Goal: Transaction & Acquisition: Book appointment/travel/reservation

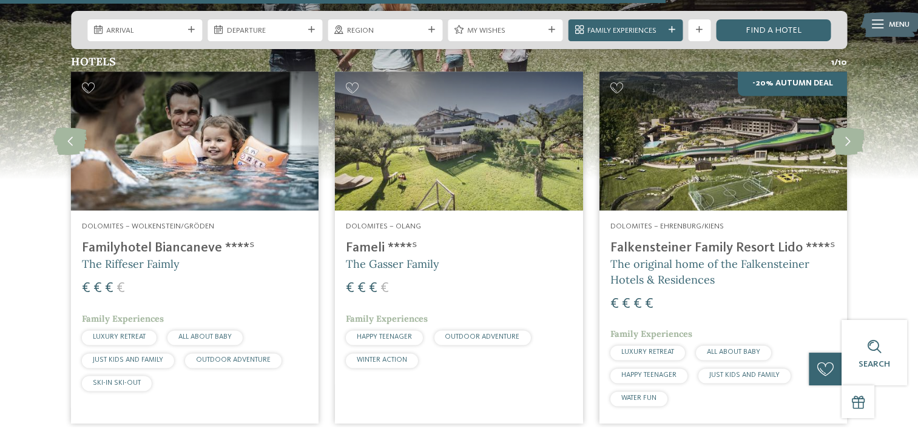
scroll to position [1652, 0]
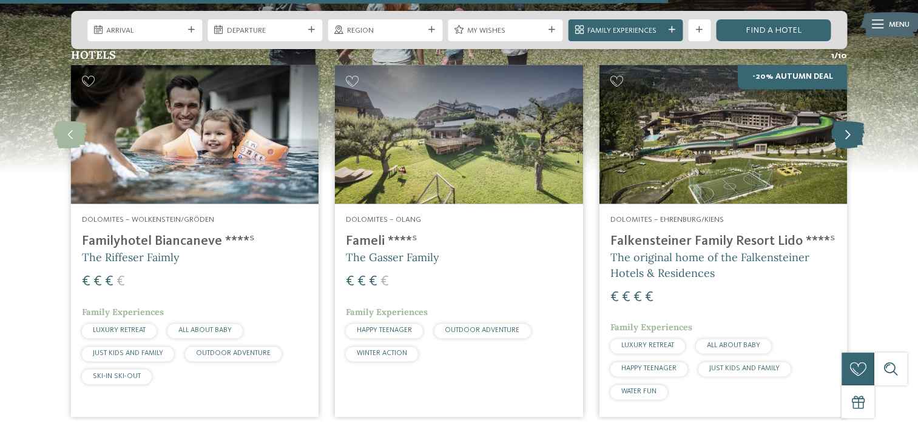
click at [853, 130] on icon at bounding box center [847, 134] width 33 height 27
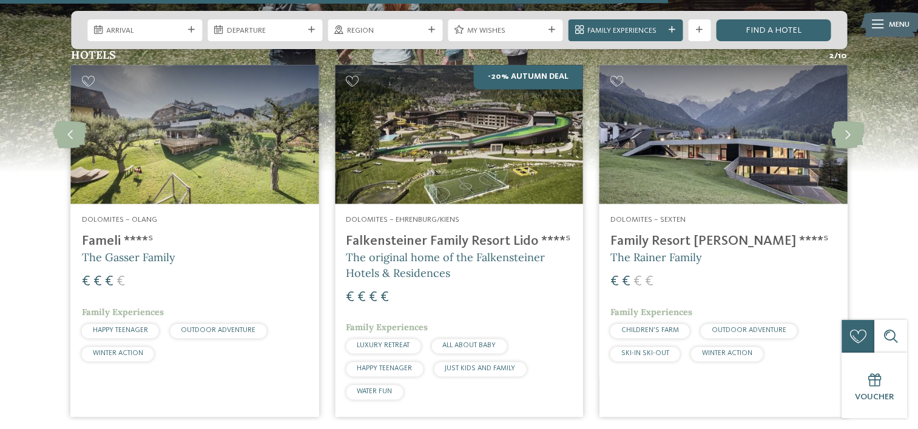
click at [492, 160] on img at bounding box center [458, 135] width 247 height 140
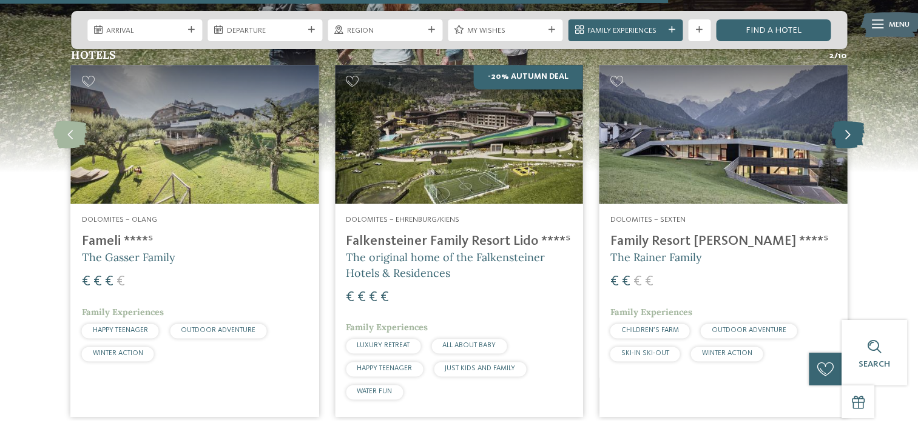
click at [850, 129] on icon at bounding box center [847, 134] width 33 height 27
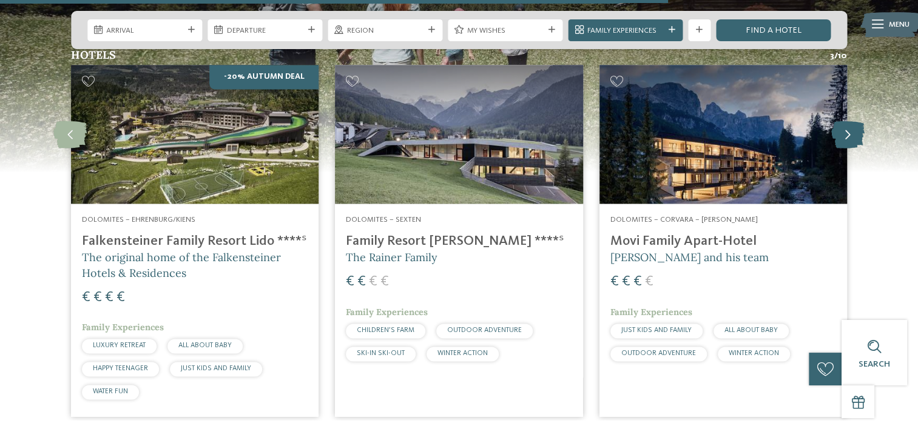
click at [850, 129] on icon at bounding box center [847, 134] width 33 height 27
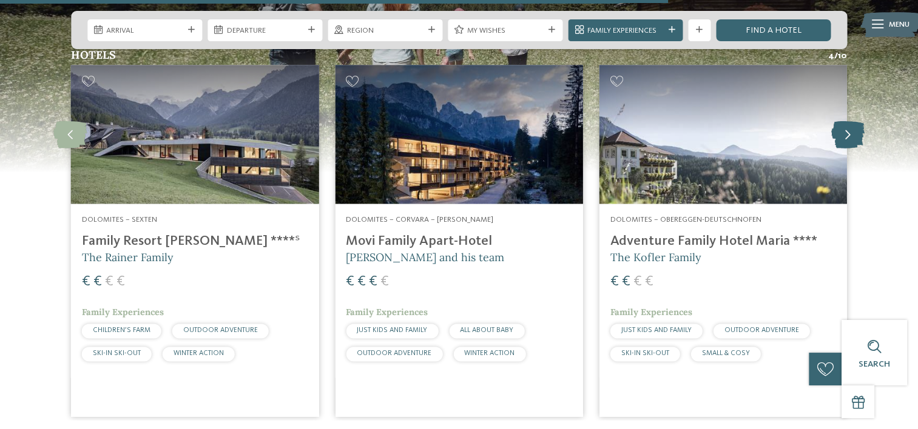
click at [850, 129] on icon at bounding box center [847, 134] width 33 height 27
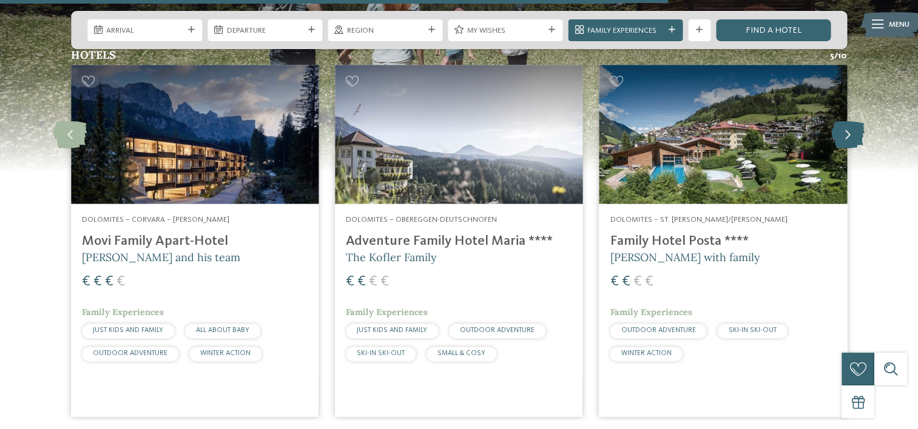
click at [850, 129] on icon at bounding box center [847, 134] width 33 height 27
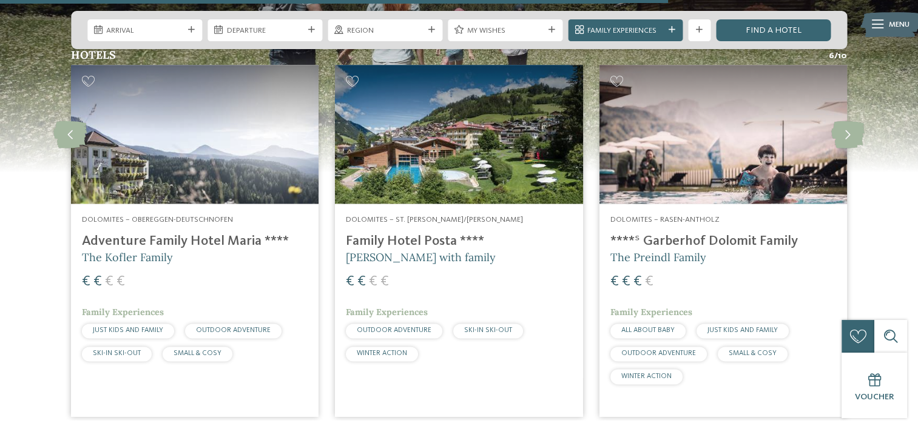
click at [761, 240] on h4 "****ˢ Garberhof Dolomit Family" at bounding box center [723, 242] width 226 height 16
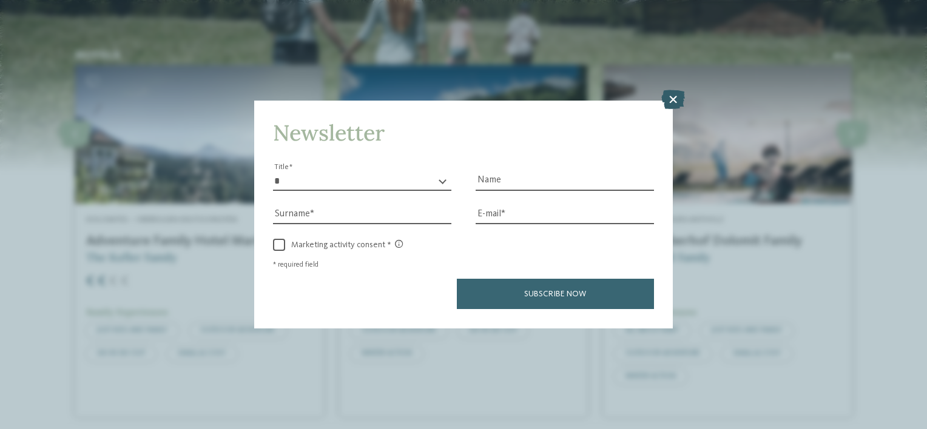
click at [676, 92] on icon at bounding box center [673, 99] width 24 height 19
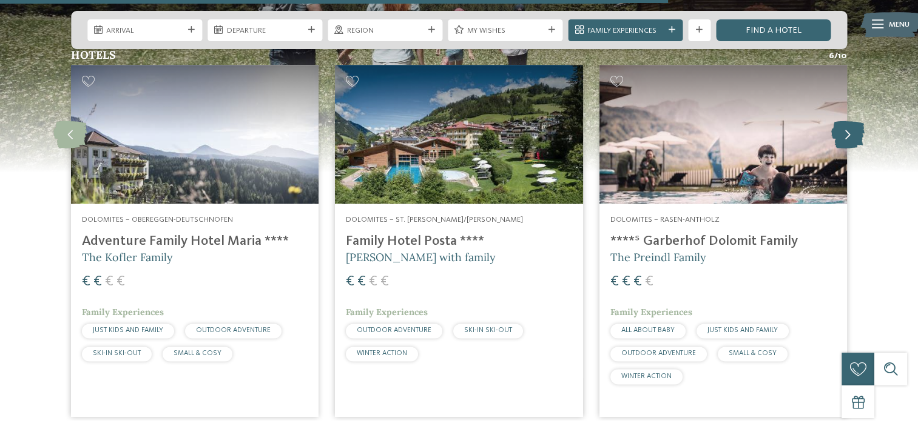
click at [849, 135] on icon at bounding box center [847, 134] width 33 height 27
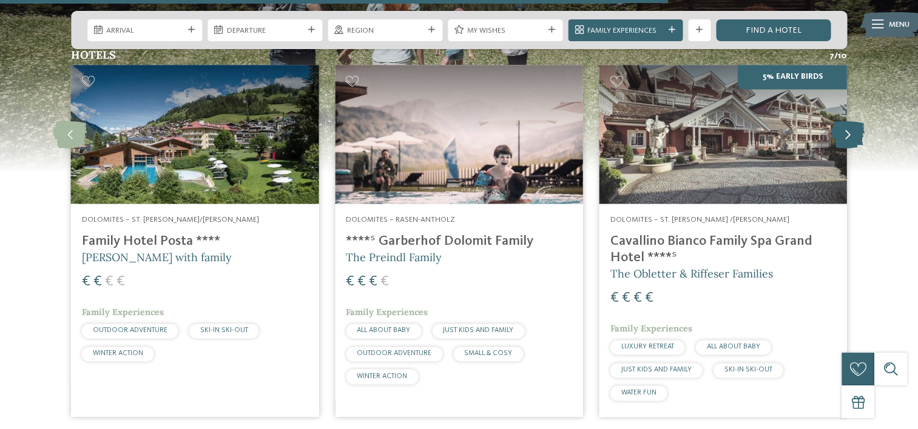
click at [849, 135] on icon at bounding box center [847, 134] width 33 height 27
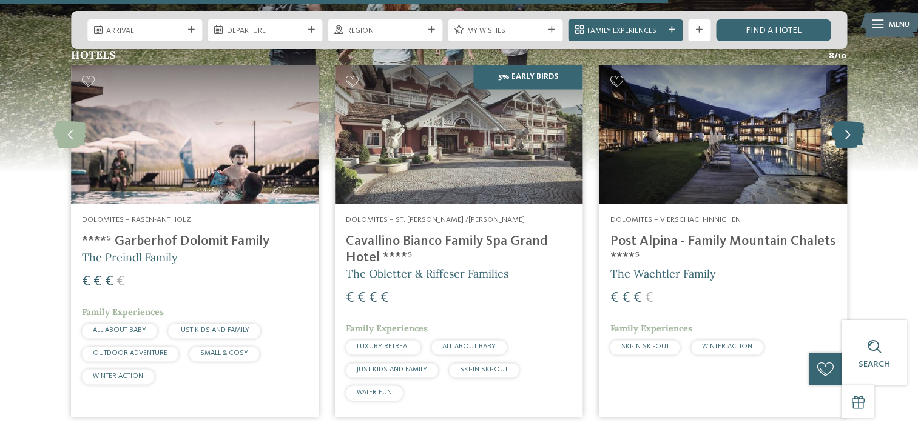
click at [849, 135] on icon at bounding box center [847, 134] width 33 height 27
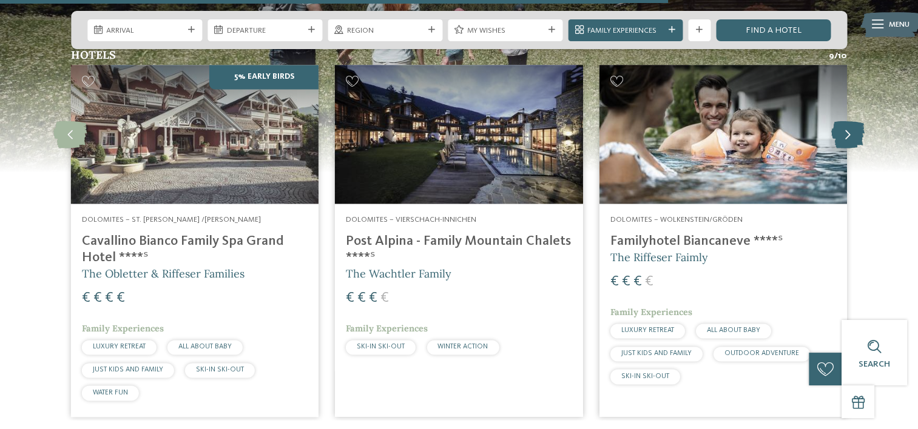
click at [849, 135] on icon at bounding box center [847, 134] width 33 height 27
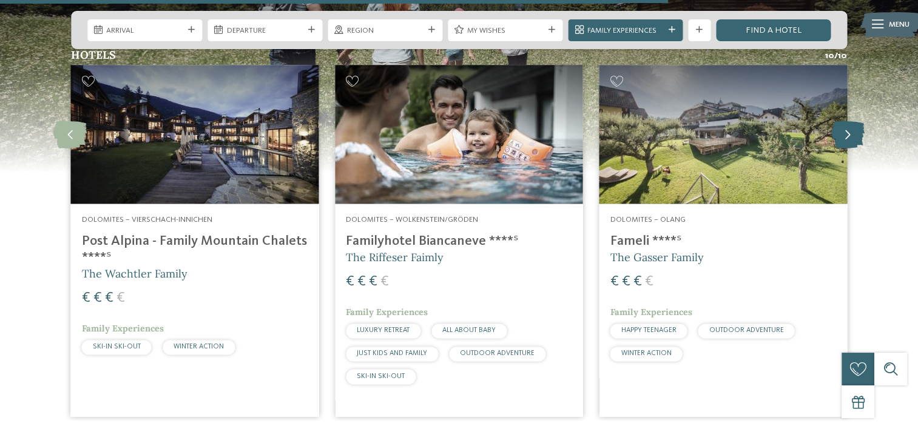
click at [849, 135] on icon at bounding box center [847, 134] width 33 height 27
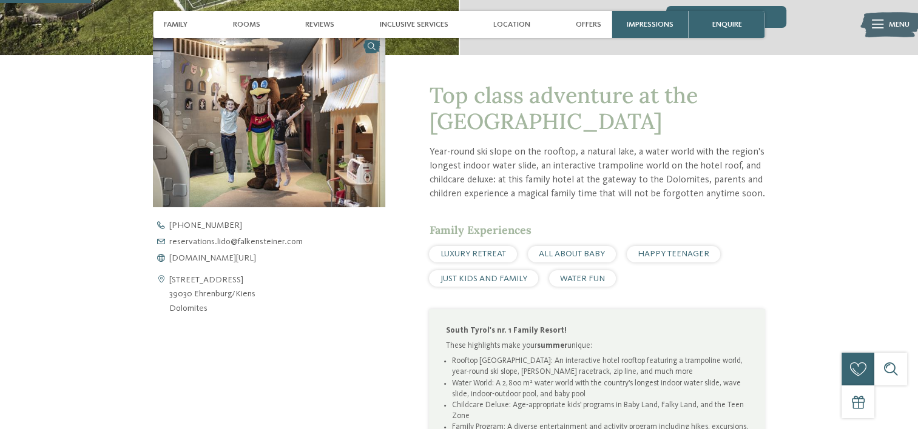
scroll to position [381, 0]
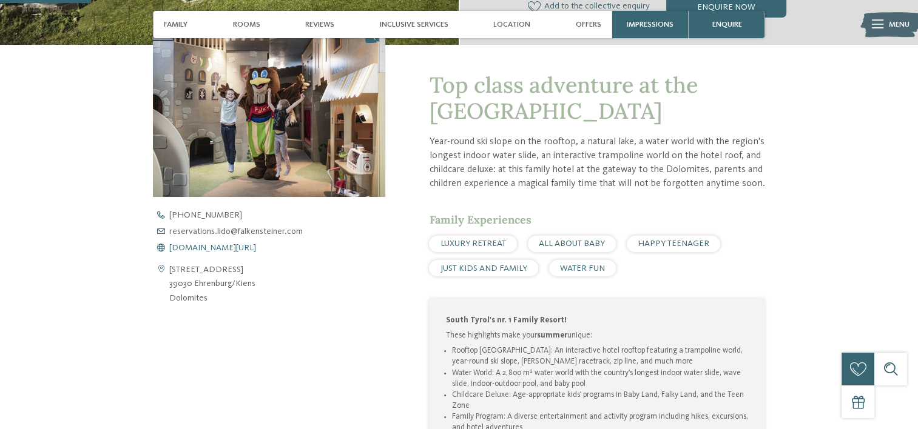
click at [256, 249] on span "www.falkensteiner.com/en/family-resort-lido" at bounding box center [212, 248] width 87 height 8
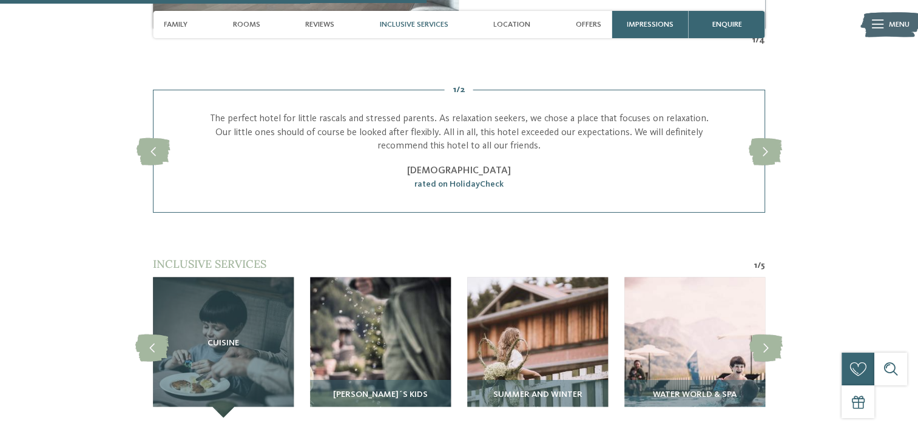
scroll to position [2006, 0]
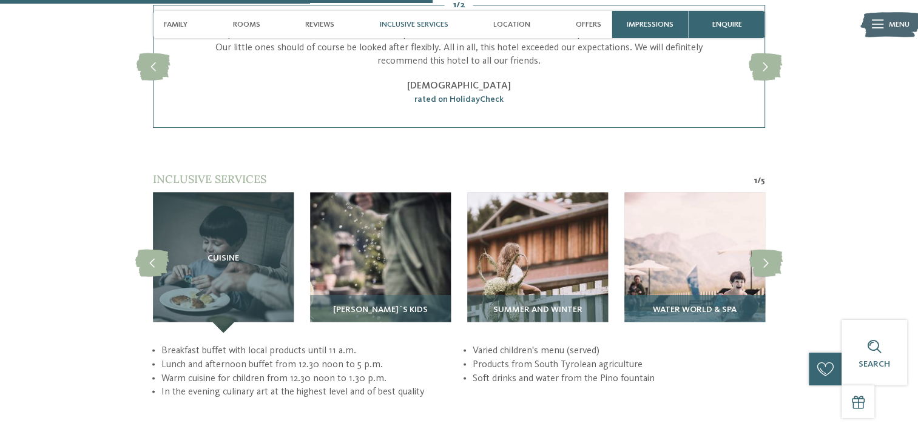
click at [707, 213] on img at bounding box center [694, 262] width 141 height 141
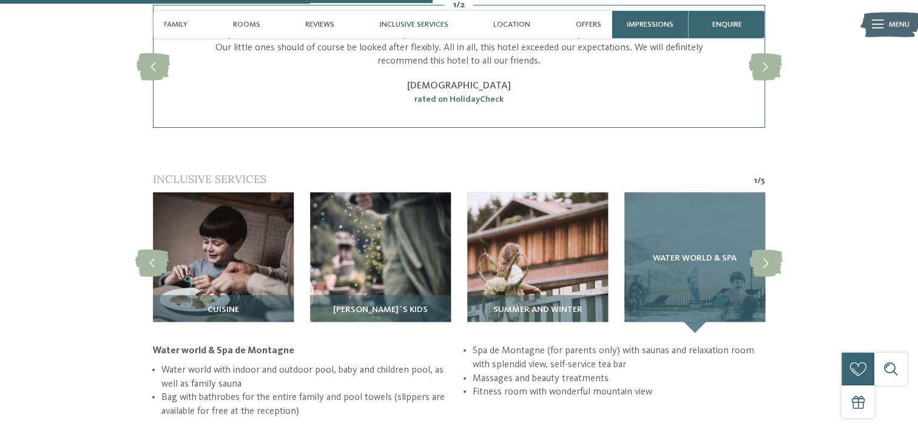
click at [699, 246] on div "Water world & Spa" at bounding box center [694, 262] width 141 height 141
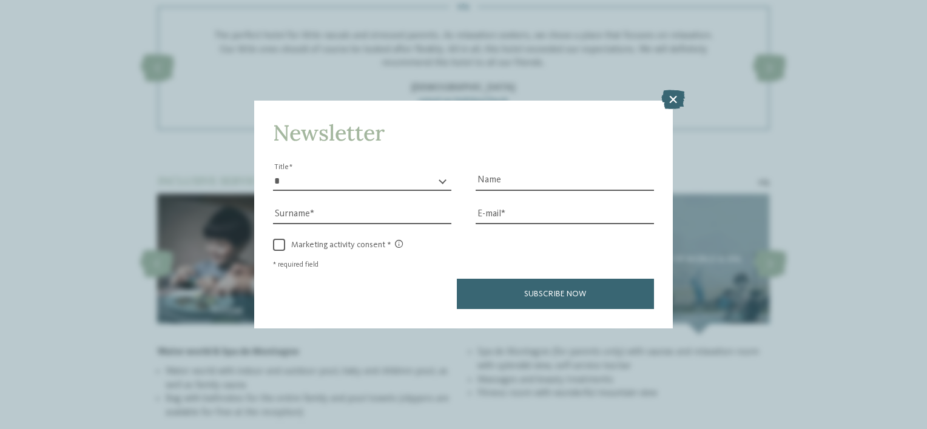
click at [673, 104] on icon at bounding box center [673, 99] width 24 height 19
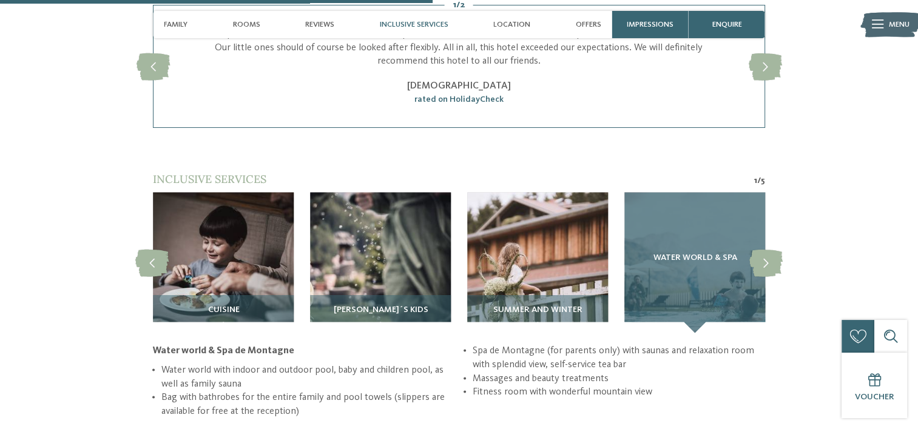
click at [687, 264] on div "Water world & Spa" at bounding box center [694, 262] width 141 height 141
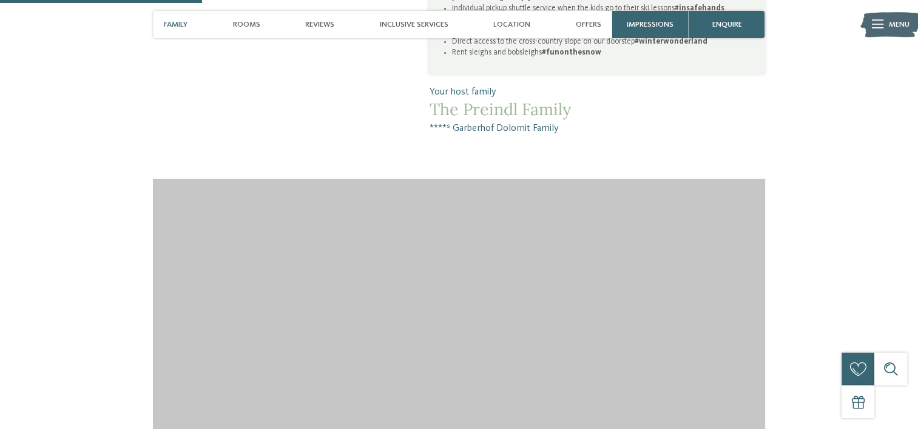
scroll to position [0, 0]
